Goal: Task Accomplishment & Management: Manage account settings

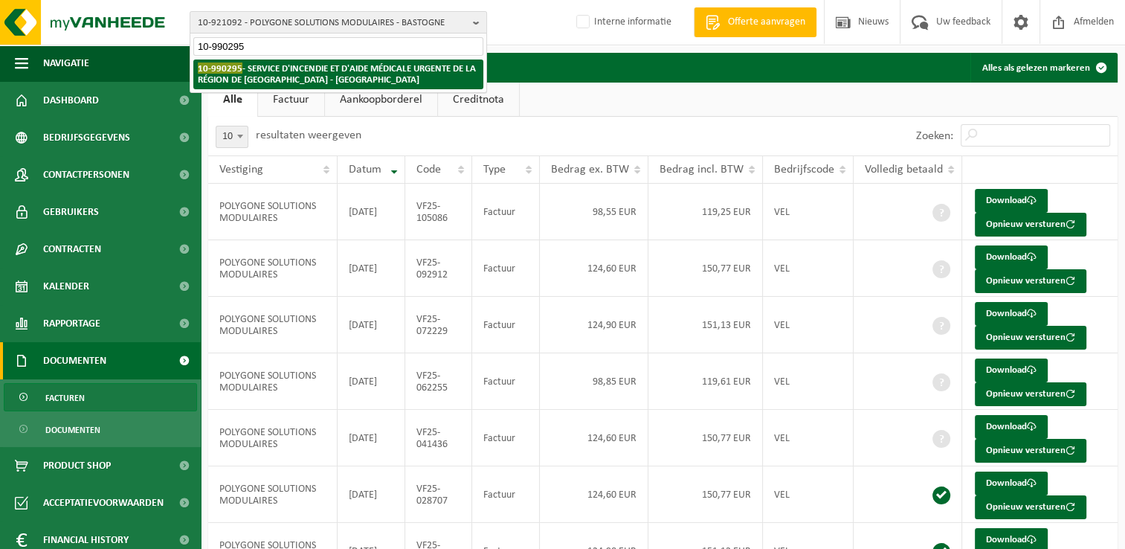
type input "10-990295"
click at [272, 68] on strong "10-990295 - SERVICE D'INCENDIE ET D'AIDE MÉDICALE URGENTE DE LA RÉGION DE [GEOG…" at bounding box center [337, 73] width 278 height 22
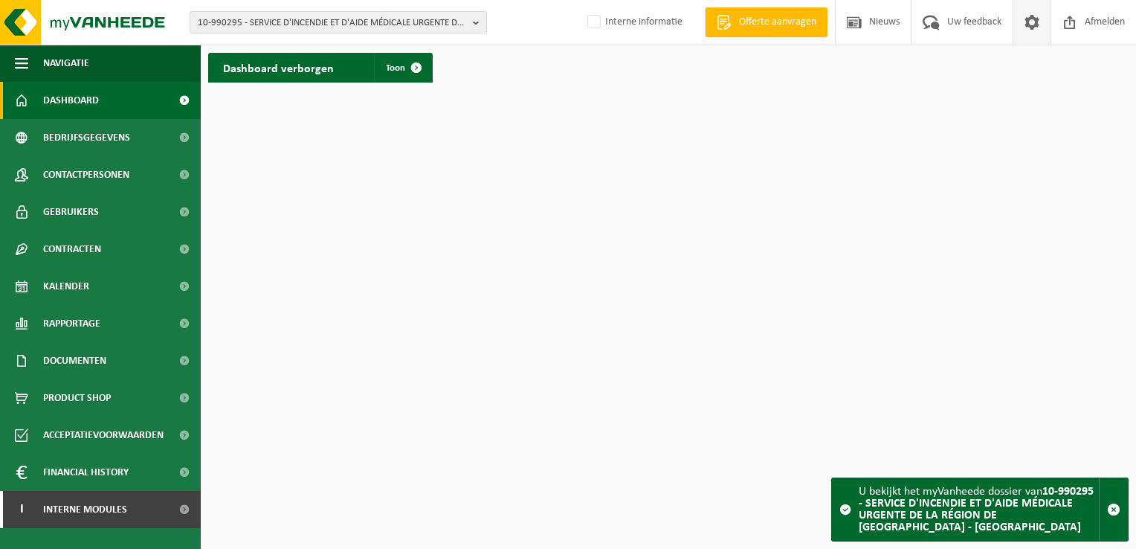
click at [1029, 23] on span at bounding box center [1031, 22] width 22 height 44
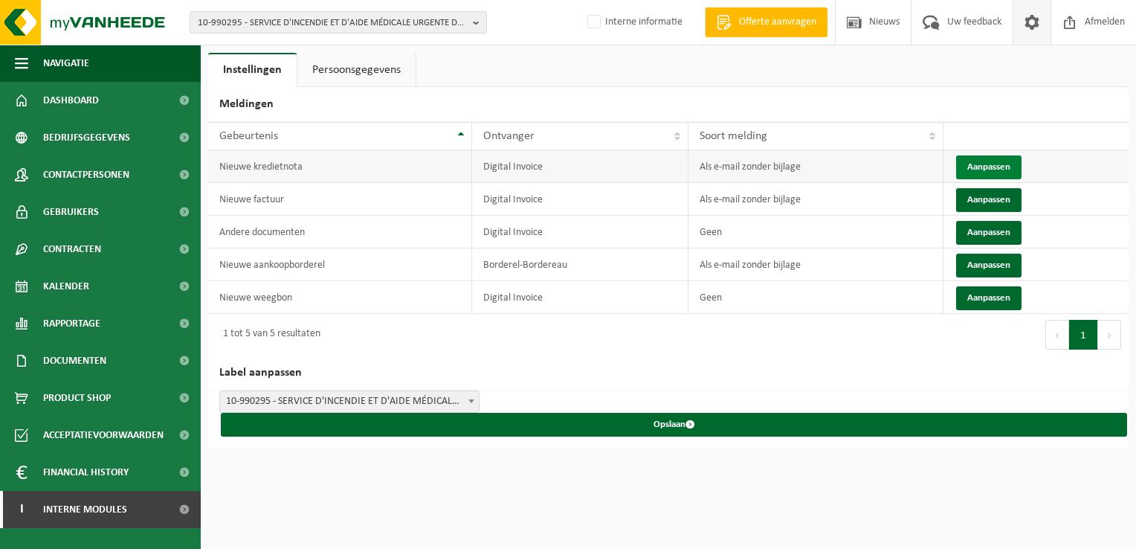
click at [991, 162] on button "Aanpassen" at bounding box center [988, 167] width 65 height 24
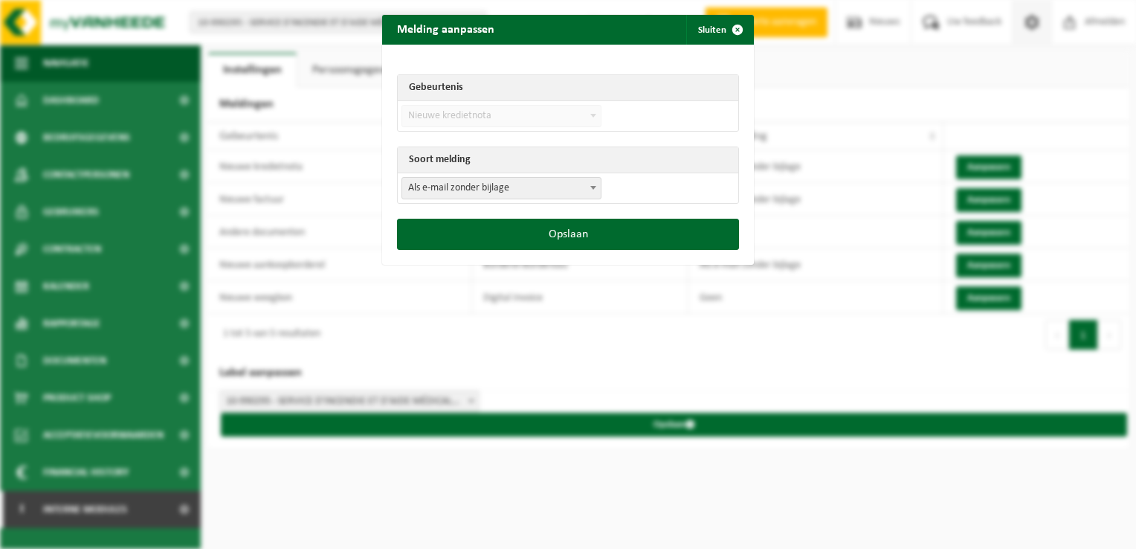
click at [506, 175] on td "Als e-mail zonder bijlage Als e-mail met bijlage Geen Als e-mail zonder bijlage" at bounding box center [568, 188] width 340 height 30
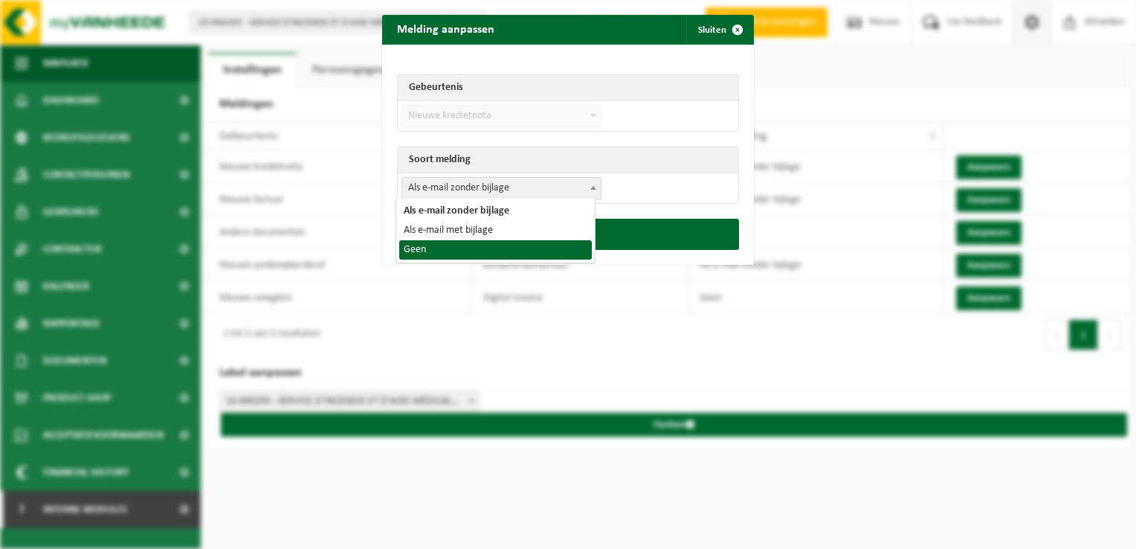
select select "1"
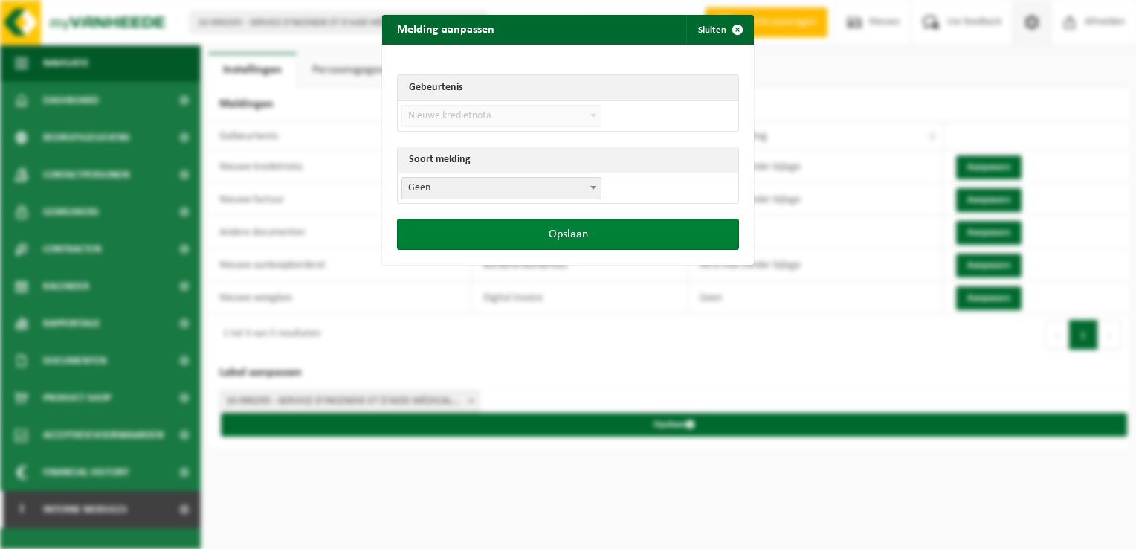
click at [520, 233] on button "Opslaan" at bounding box center [568, 234] width 342 height 31
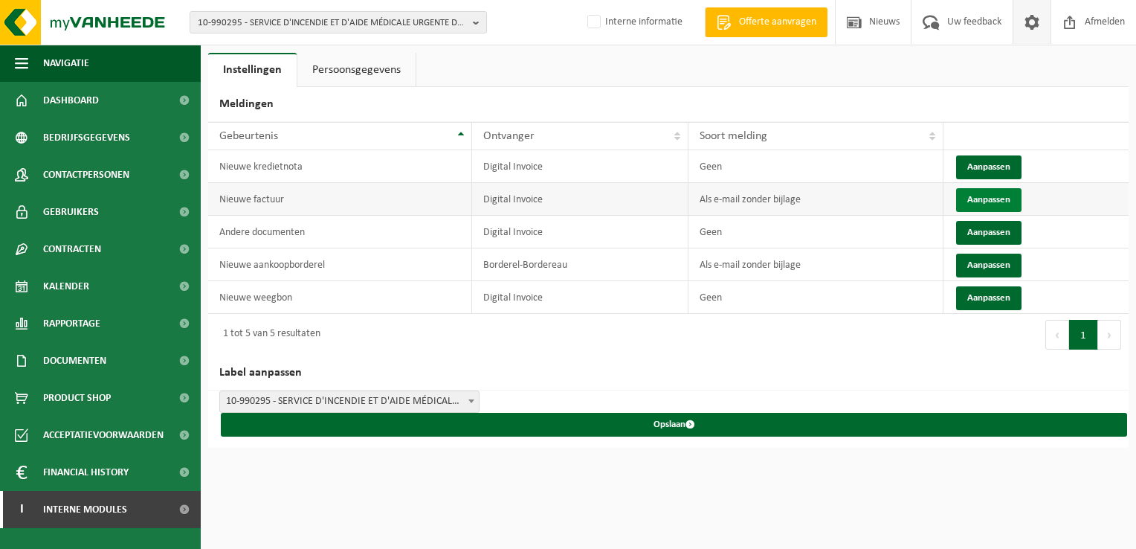
click at [980, 204] on button "Aanpassen" at bounding box center [988, 200] width 65 height 24
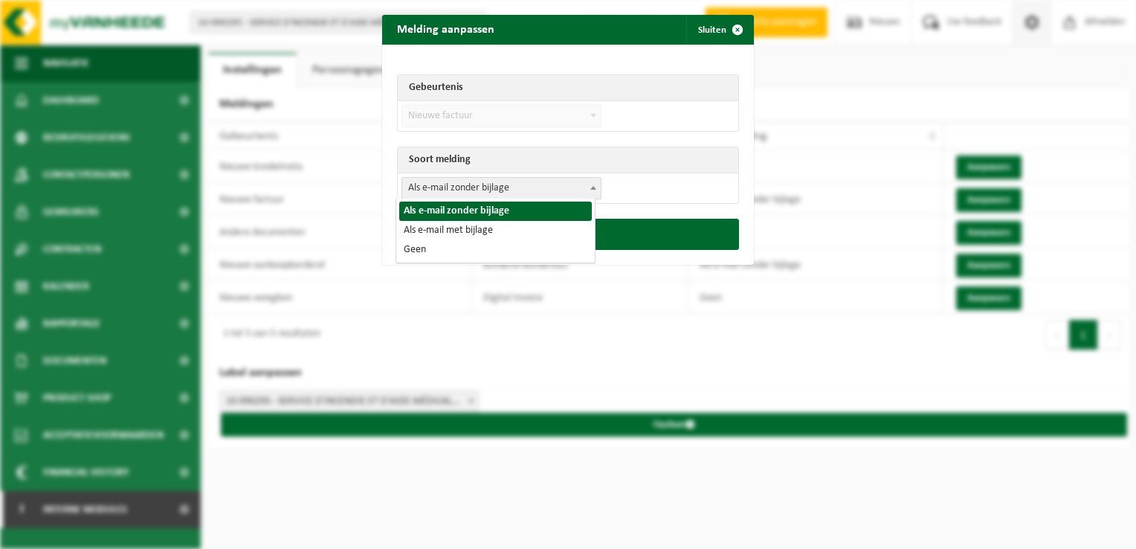
drag, startPoint x: 485, startPoint y: 180, endPoint x: 461, endPoint y: 223, distance: 49.6
click at [485, 180] on span "Als e-mail zonder bijlage" at bounding box center [501, 188] width 198 height 21
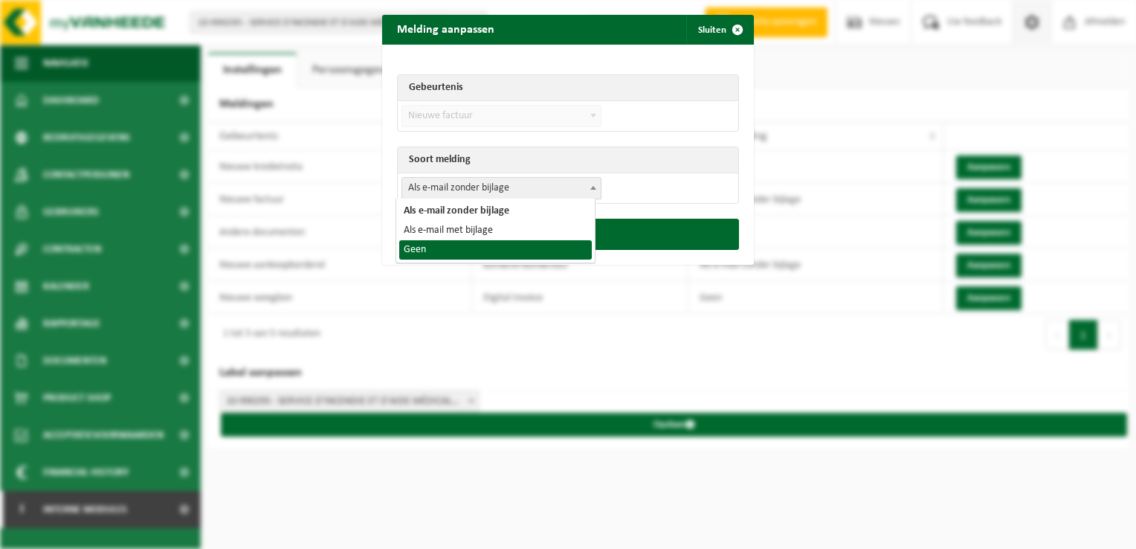
select select "1"
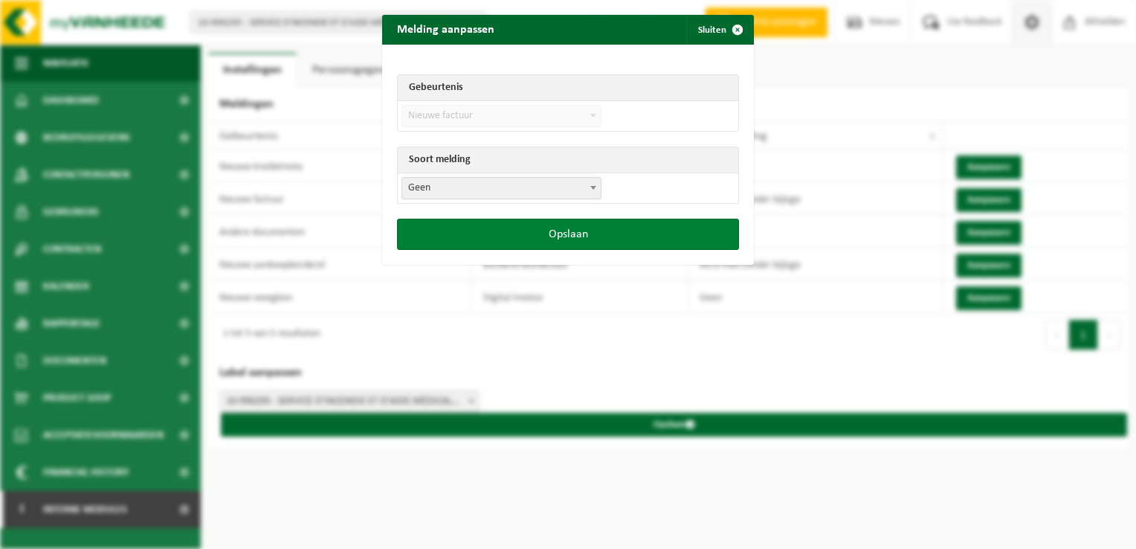
click at [517, 242] on button "Opslaan" at bounding box center [568, 234] width 342 height 31
